Goal: Information Seeking & Learning: Check status

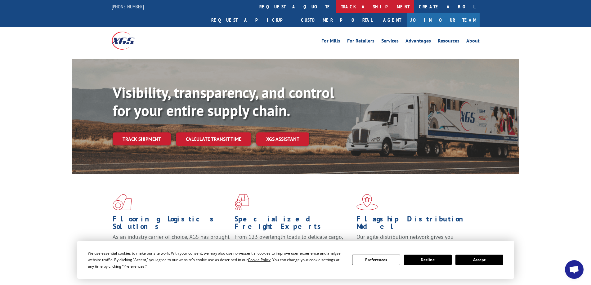
click at [336, 7] on link "track a shipment" at bounding box center [375, 6] width 78 height 13
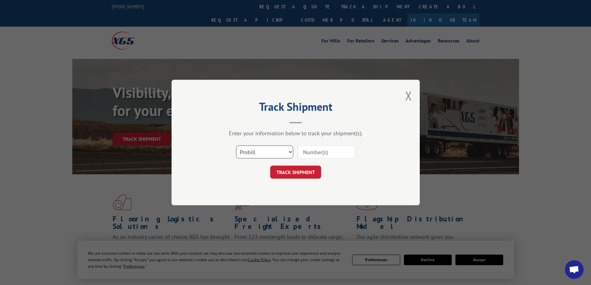
click at [283, 154] on select "Select category... Probill BOL PO" at bounding box center [264, 152] width 57 height 13
select select "po"
click at [236, 146] on select "Select category... Probill BOL PO" at bounding box center [264, 152] width 57 height 13
drag, startPoint x: 321, startPoint y: 151, endPoint x: 324, endPoint y: 151, distance: 3.1
click at [321, 151] on input at bounding box center [326, 152] width 57 height 13
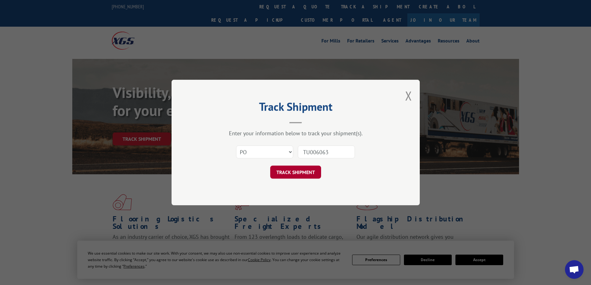
type input "TU006063"
click at [310, 171] on button "TRACK SHIPMENT" at bounding box center [295, 172] width 51 height 13
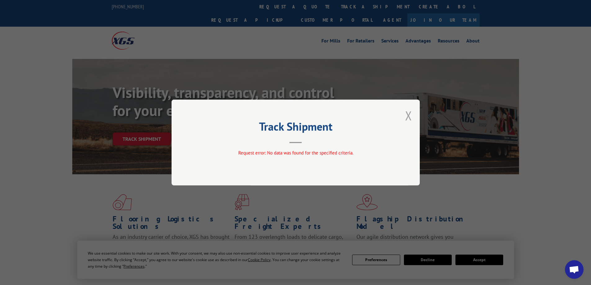
click at [409, 115] on button "Close modal" at bounding box center [408, 115] width 7 height 16
